Goal: Information Seeking & Learning: Learn about a topic

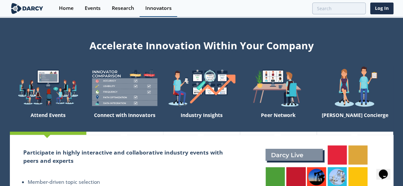
click at [154, 10] on div "Innovators" at bounding box center [158, 8] width 26 height 5
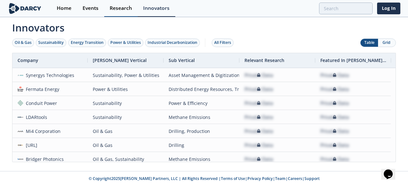
click at [127, 10] on div "Research" at bounding box center [121, 8] width 22 height 5
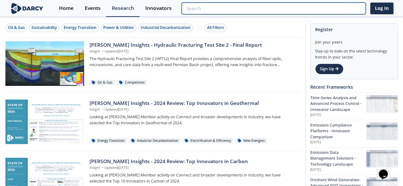
click at [354, 9] on input "search" at bounding box center [274, 9] width 184 height 12
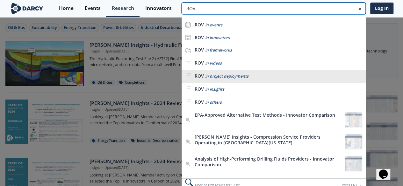
type input "ROV"
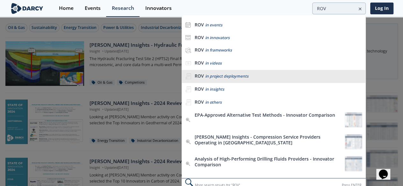
click at [260, 80] on li "ROV in project deployments" at bounding box center [274, 76] width 184 height 13
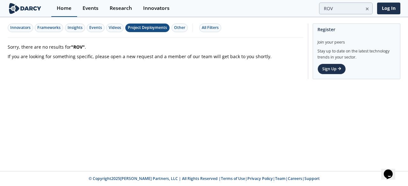
click at [61, 6] on div "Home" at bounding box center [64, 8] width 15 height 5
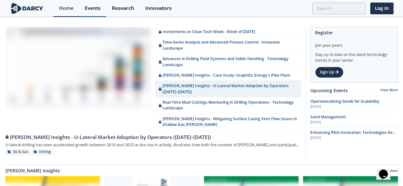
click at [88, 8] on div "Events" at bounding box center [93, 8] width 16 height 5
